Goal: Task Accomplishment & Management: Use online tool/utility

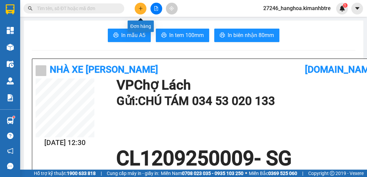
click at [139, 7] on icon "plus" at bounding box center [140, 8] width 5 height 5
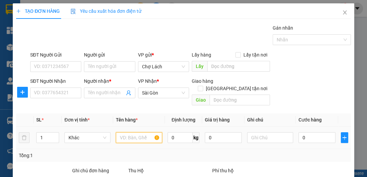
click at [141, 133] on input "text" at bounding box center [139, 137] width 46 height 11
type input "3 GIỎ"
click at [54, 135] on icon "up" at bounding box center [55, 136] width 2 height 2
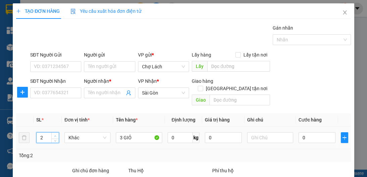
type input "3"
click at [54, 135] on icon "up" at bounding box center [55, 136] width 2 height 2
click at [93, 93] on input "Người nhận *" at bounding box center [106, 92] width 36 height 7
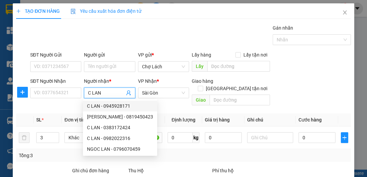
type input "C LAN"
click at [185, 31] on div "Gán nhãn Nhãn" at bounding box center [190, 36] width 323 height 24
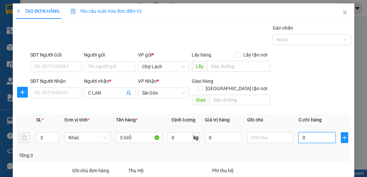
click at [299, 132] on input "0" at bounding box center [317, 137] width 37 height 11
type input "2"
type input "12"
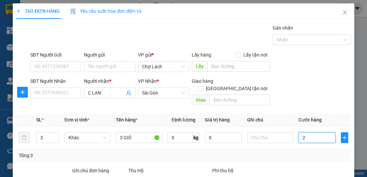
type input "12"
type input "120"
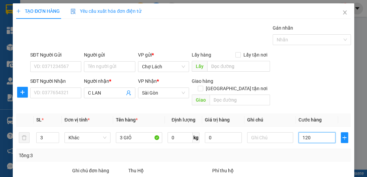
scroll to position [71, 0]
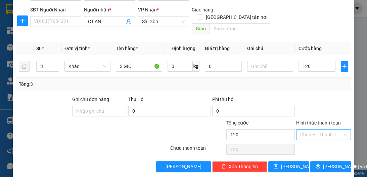
click at [308, 129] on input "Hình thức thanh toán" at bounding box center [321, 134] width 42 height 10
type input "120.000"
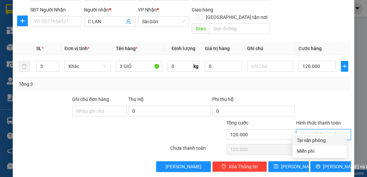
click at [310, 138] on div "Tại văn phòng" at bounding box center [320, 139] width 46 height 7
type input "0"
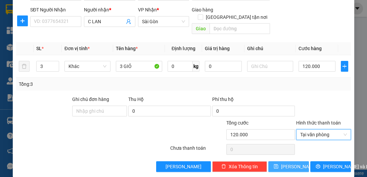
click at [296, 161] on button "[PERSON_NAME]" at bounding box center [288, 166] width 41 height 11
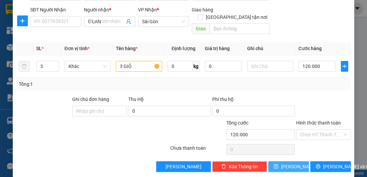
type input "1"
type input "0"
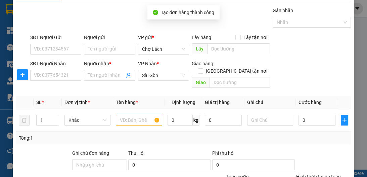
scroll to position [0, 0]
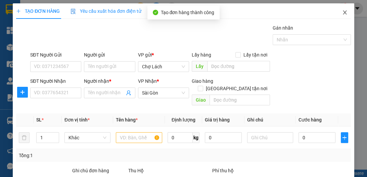
click at [342, 13] on icon "close" at bounding box center [344, 12] width 5 height 5
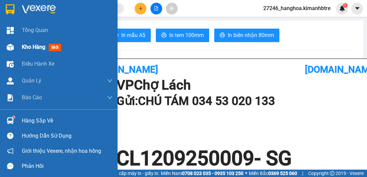
click at [31, 47] on span "Kho hàng" at bounding box center [34, 47] width 24 height 6
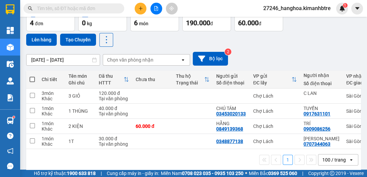
scroll to position [45, 0]
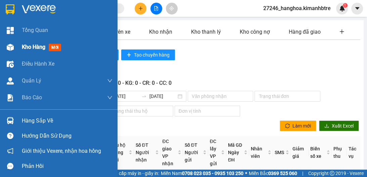
click at [19, 47] on div "Kho hàng mới" at bounding box center [59, 47] width 118 height 17
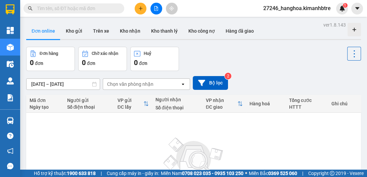
click at [152, 9] on button at bounding box center [156, 9] width 12 height 12
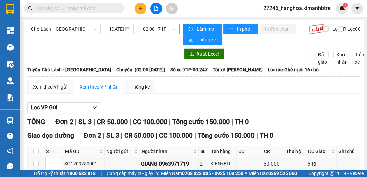
click at [132, 28] on div "[DATE]" at bounding box center [120, 29] width 28 height 11
click at [163, 26] on span "02:00 - 71F-00.247" at bounding box center [159, 29] width 33 height 10
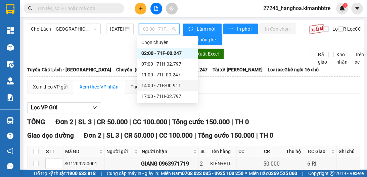
click at [165, 83] on div "14:00 - 71B-00.911" at bounding box center [167, 85] width 52 height 7
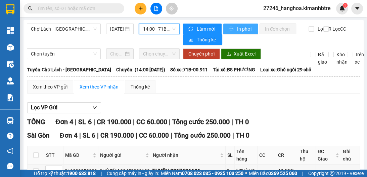
click at [238, 30] on span "In phơi" at bounding box center [244, 28] width 15 height 7
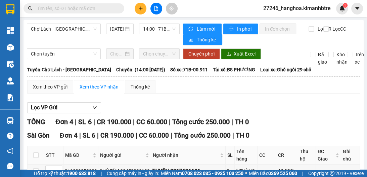
click at [287, 108] on div "Lọc VP Gửi" at bounding box center [193, 107] width 333 height 11
